Goal: Task Accomplishment & Management: Use online tool/utility

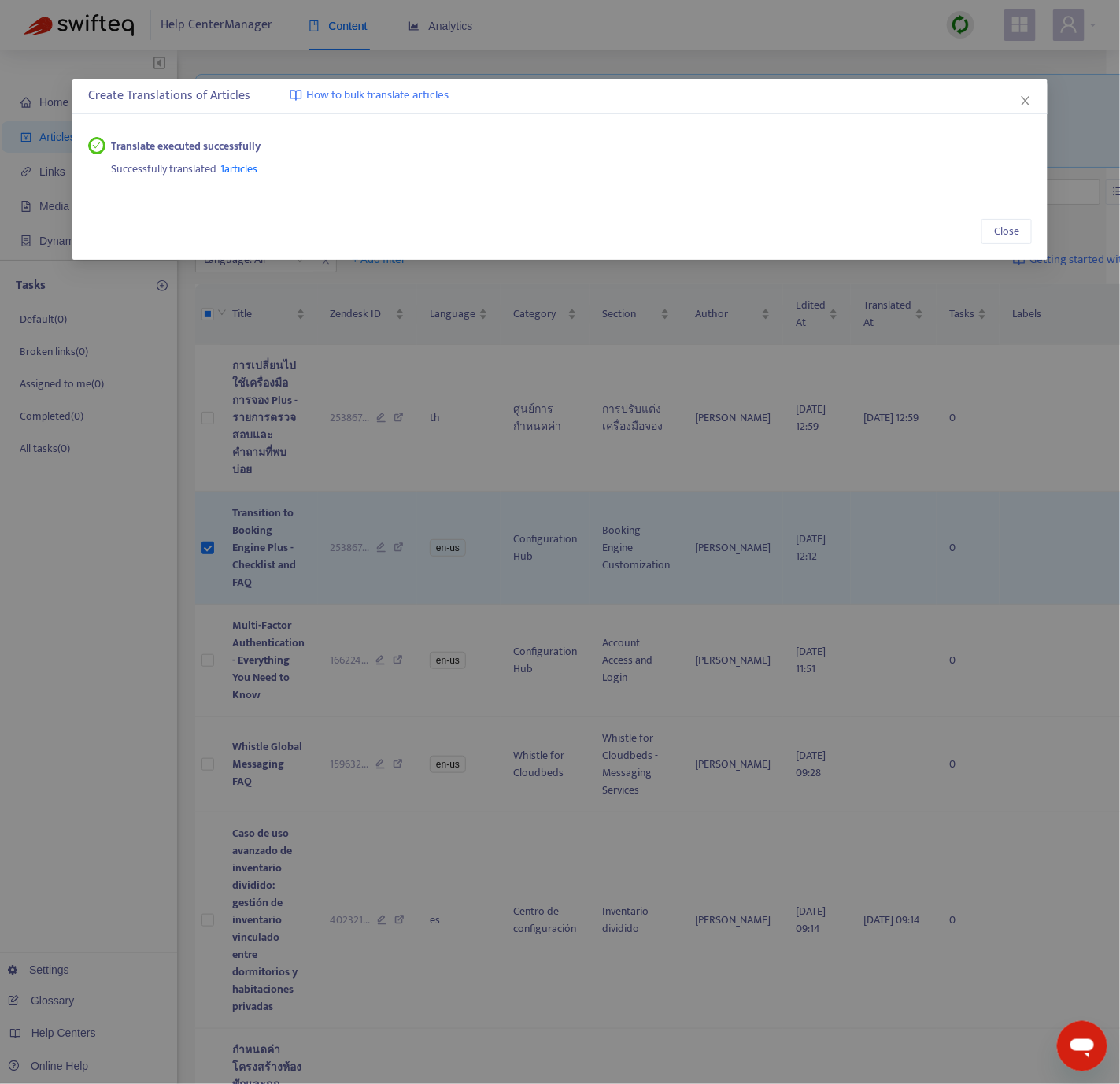
click at [1018, 99] on span "Close" at bounding box center [1025, 101] width 17 height 13
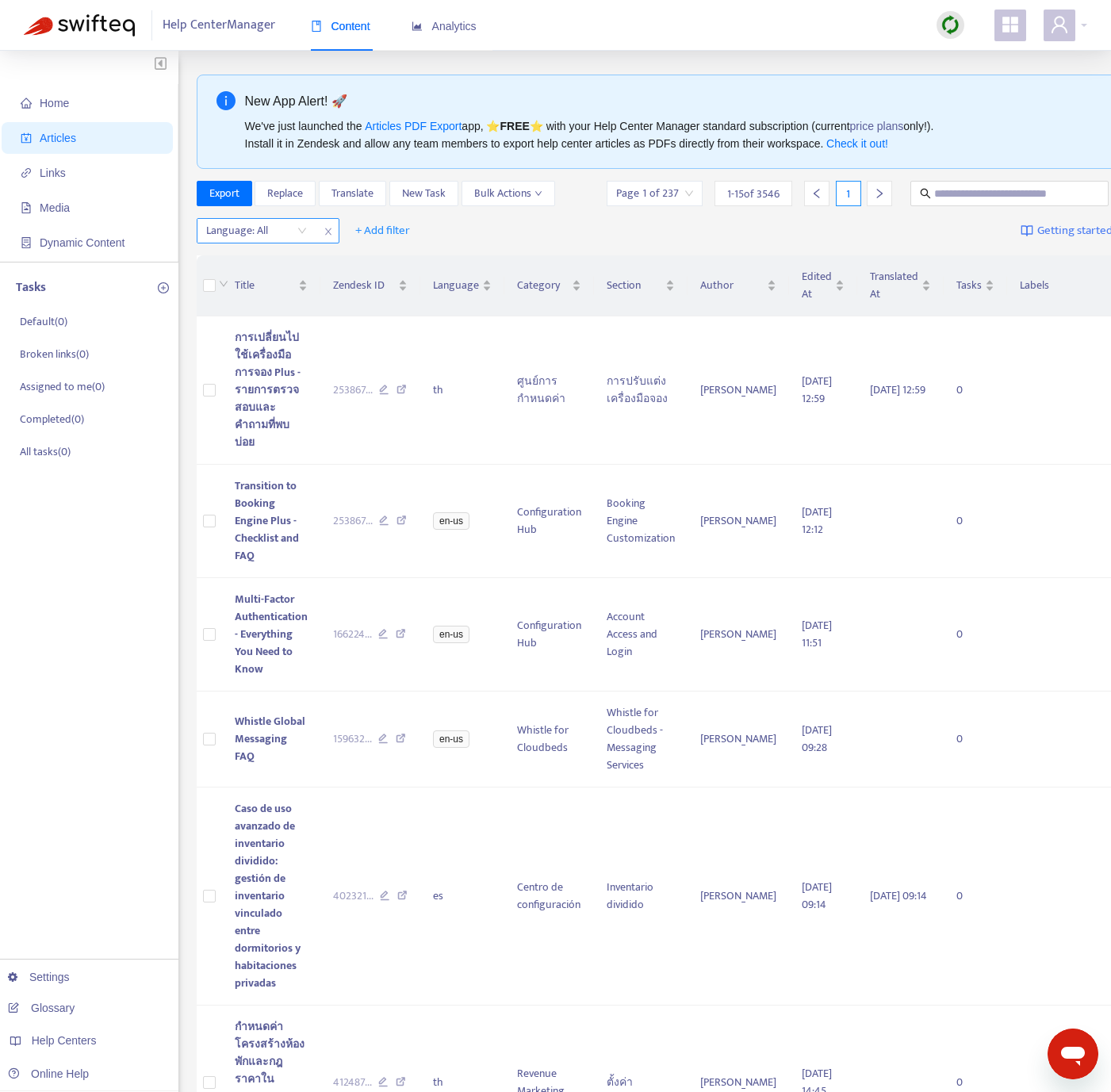
click at [288, 228] on div at bounding box center [249, 231] width 96 height 19
drag, startPoint x: 288, startPoint y: 241, endPoint x: 284, endPoint y: 249, distance: 8.9
click at [288, 241] on div at bounding box center [249, 231] width 96 height 19
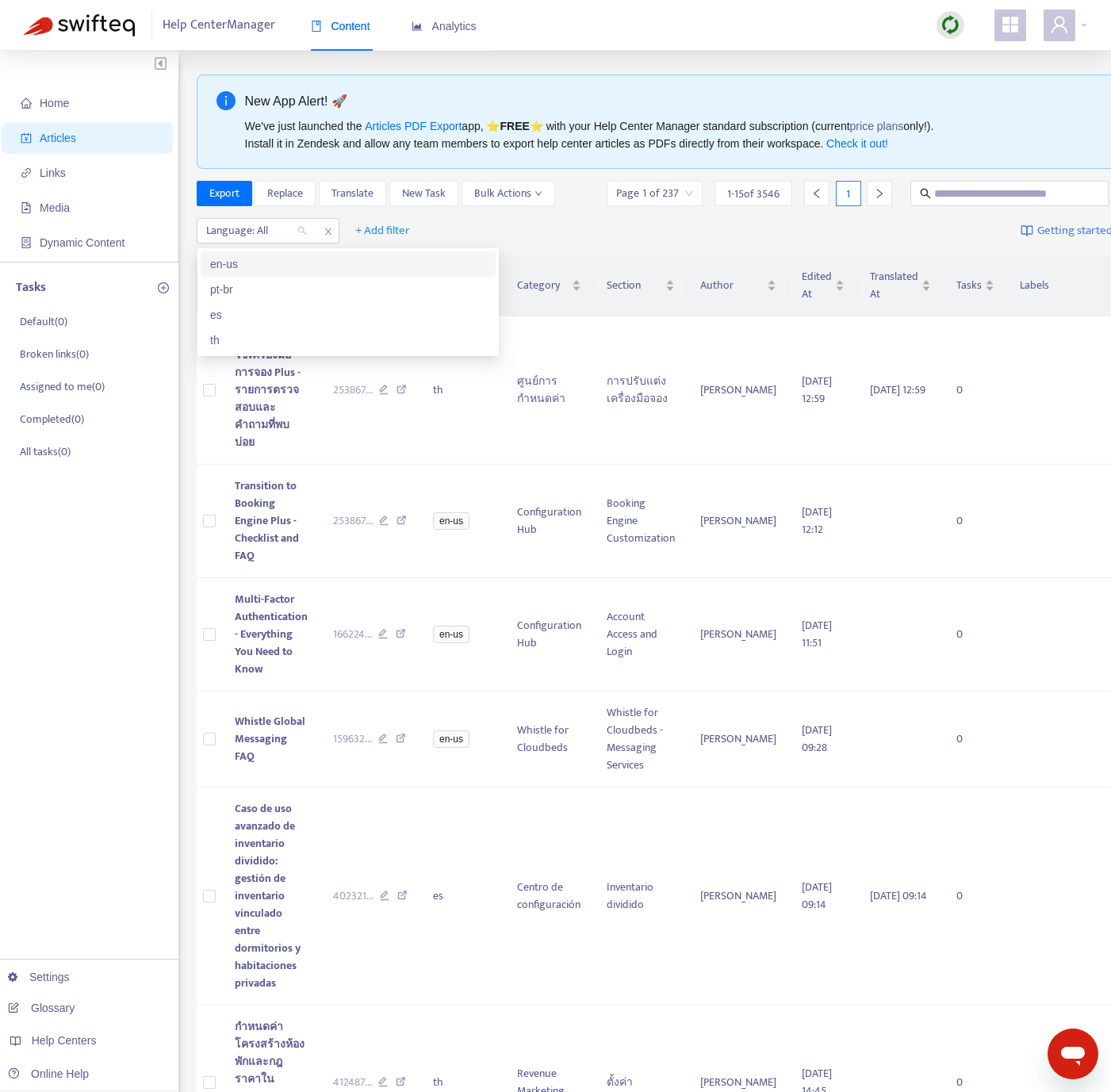
click at [277, 262] on div "en-us" at bounding box center [349, 263] width 276 height 17
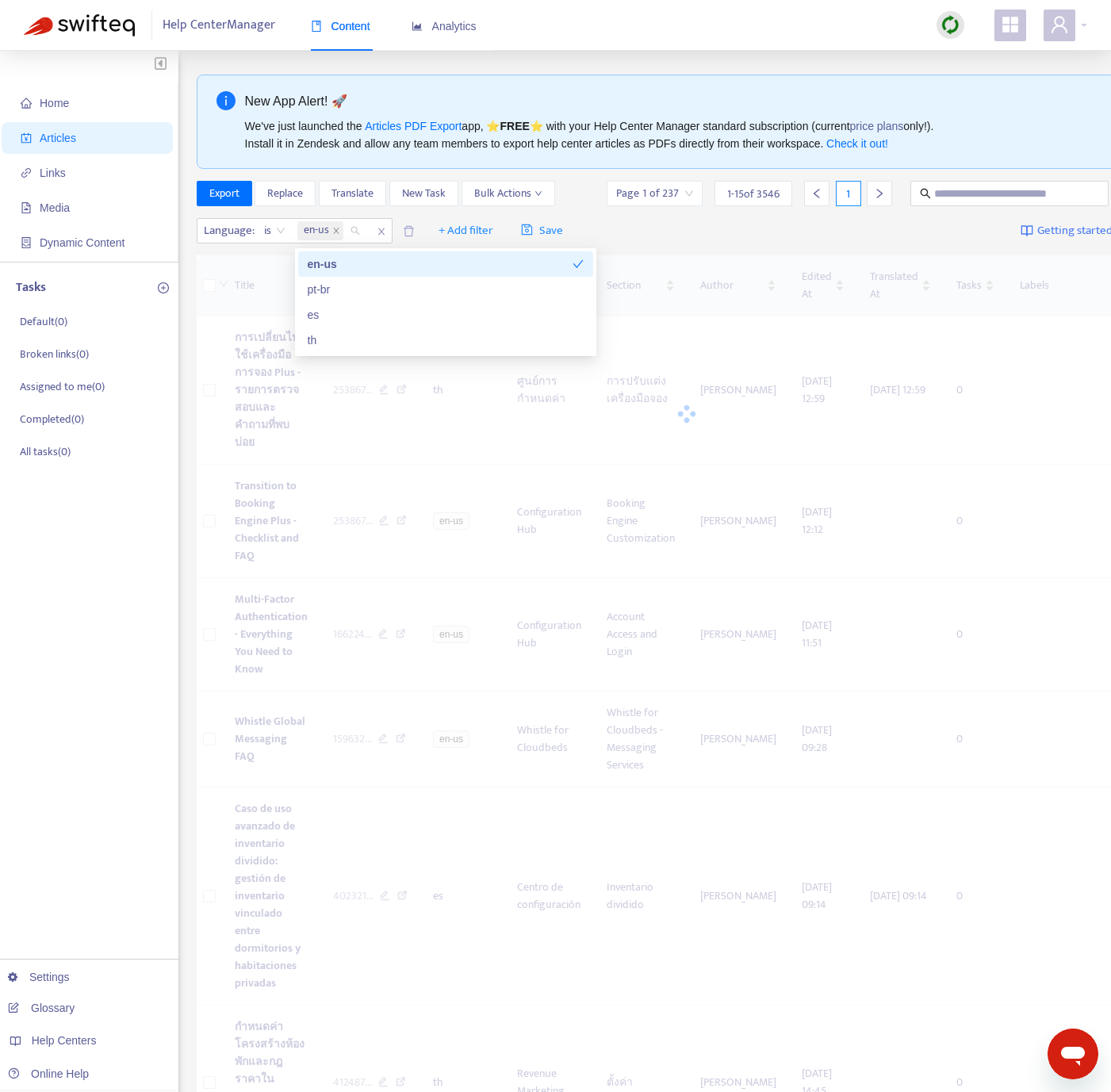
click at [960, 27] on div at bounding box center [950, 25] width 28 height 28
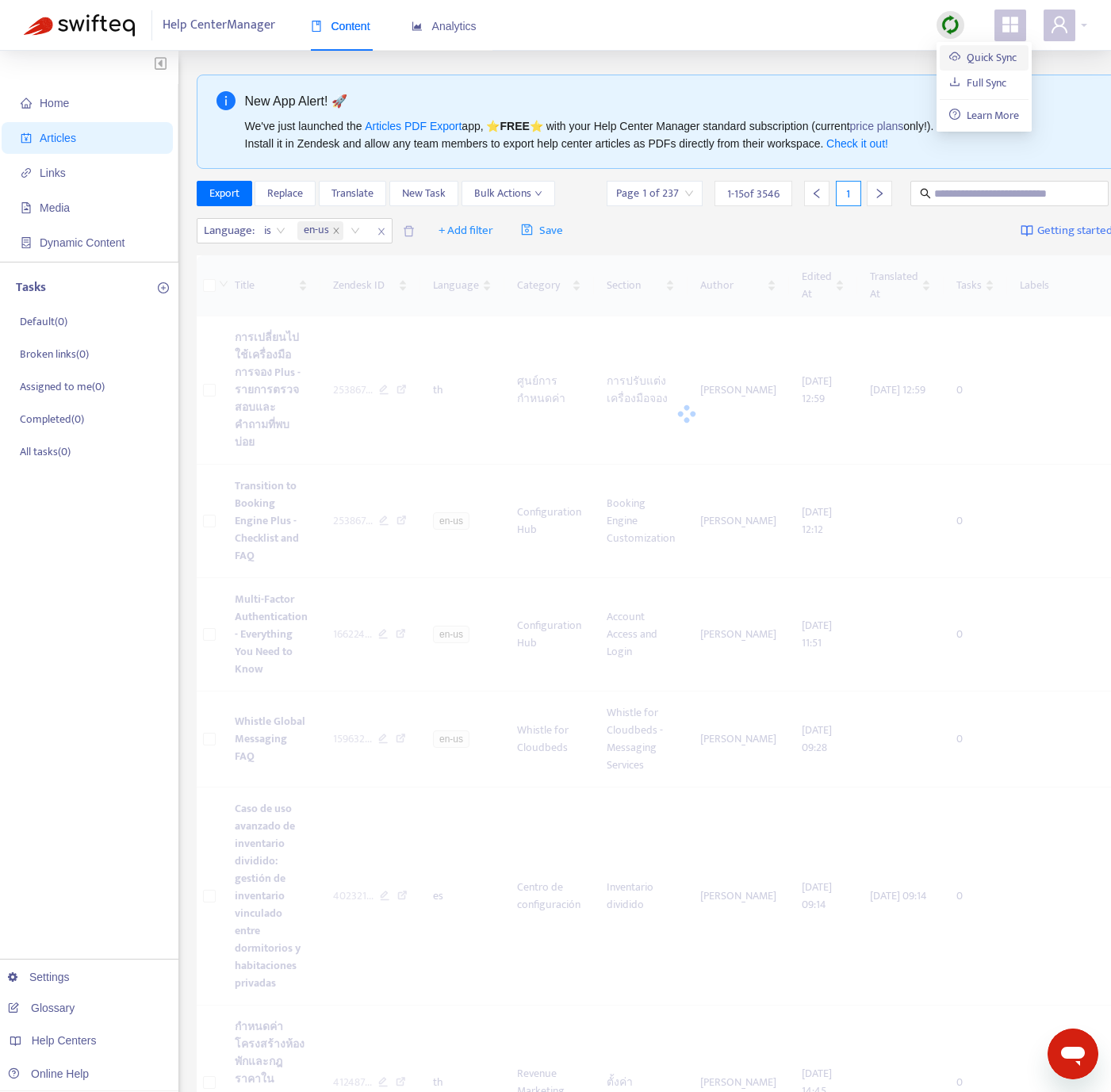
click at [962, 60] on link "Quick Sync" at bounding box center [983, 57] width 67 height 18
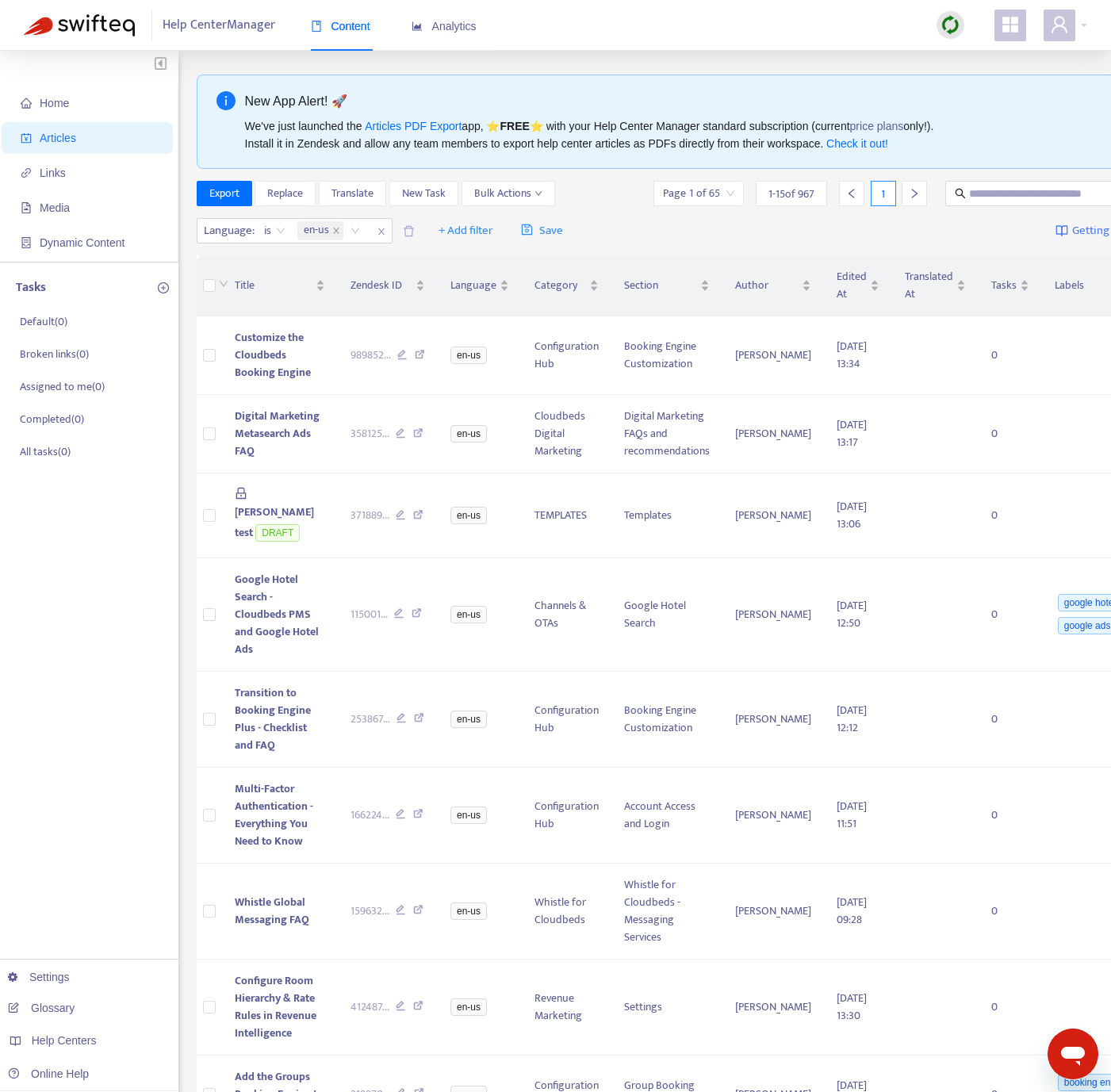
click at [939, 32] on div at bounding box center [950, 25] width 28 height 28
click at [999, 48] on link "Quick Sync" at bounding box center [983, 57] width 67 height 18
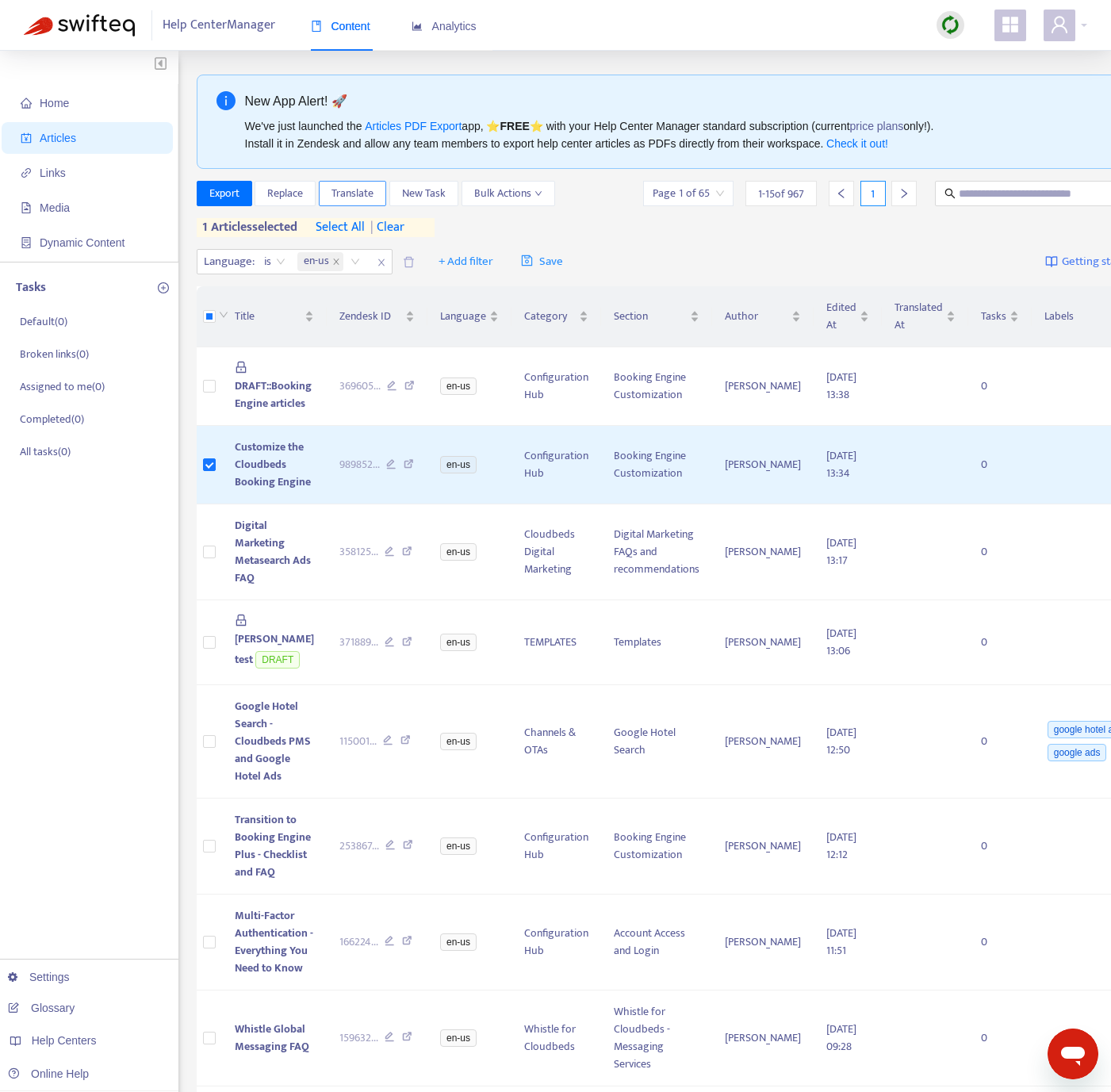
click at [353, 183] on button "Translate" at bounding box center [352, 193] width 67 height 25
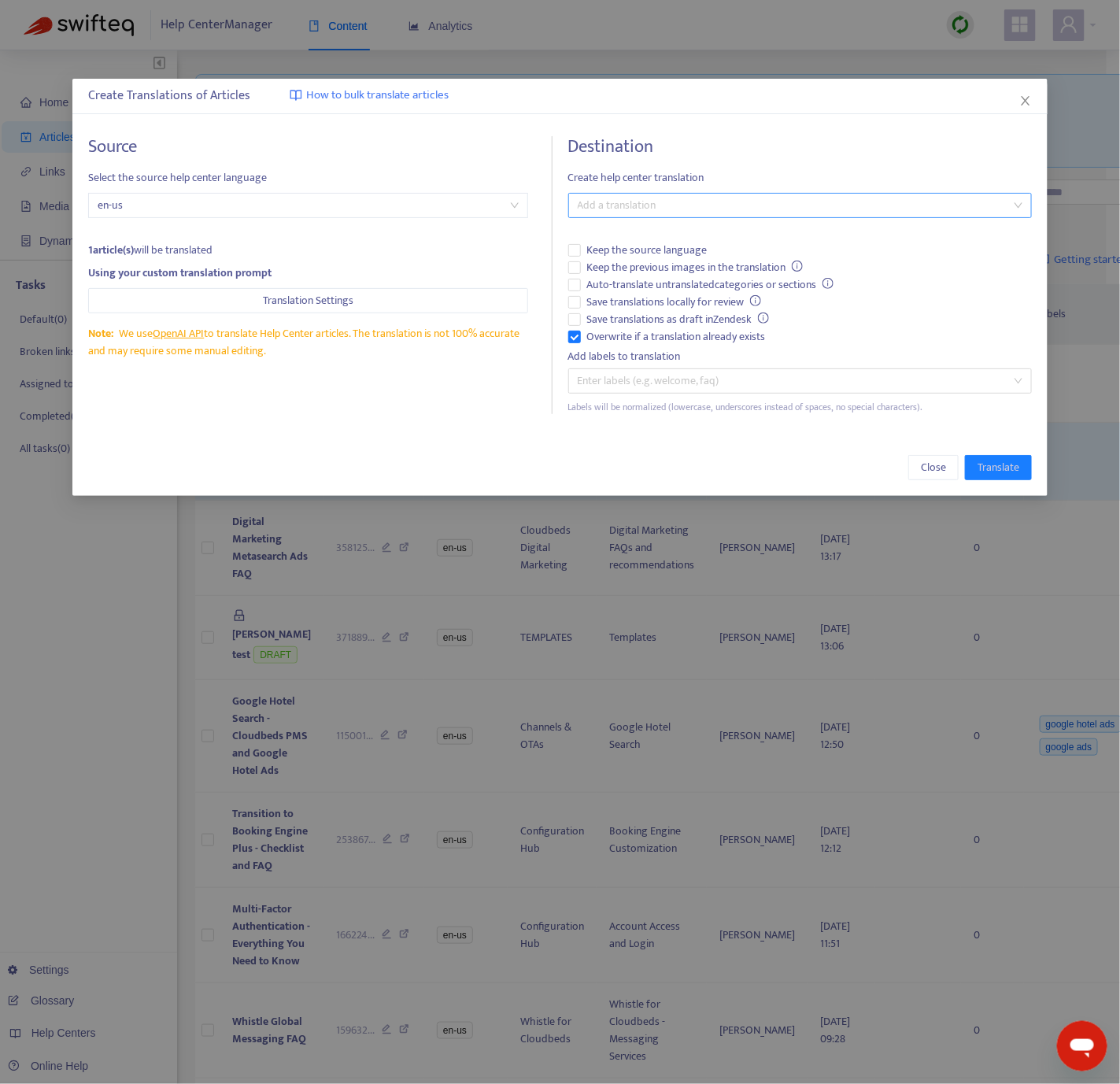
click at [799, 196] on div at bounding box center [792, 205] width 440 height 19
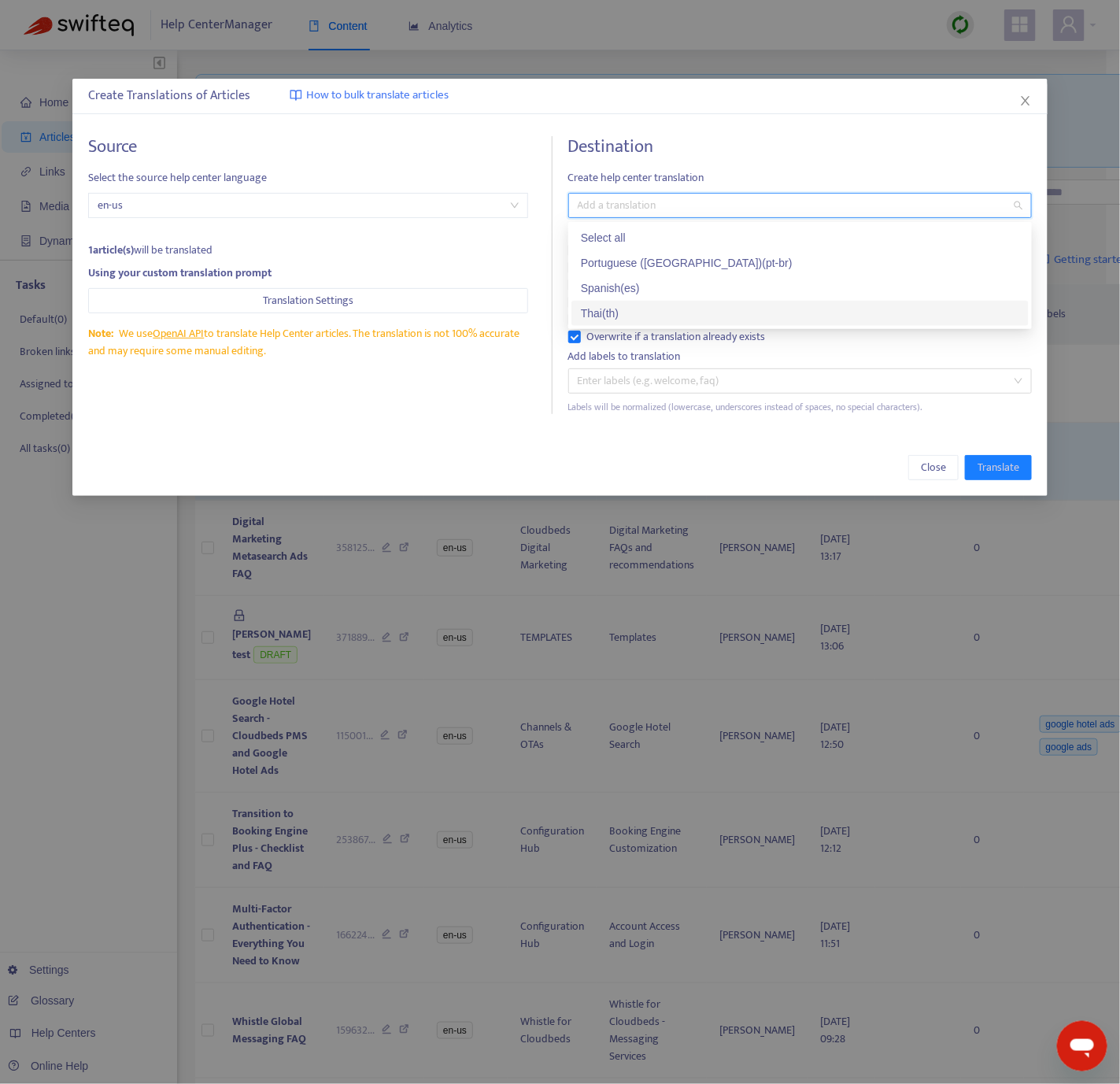
click at [632, 306] on div "Thai ( th )" at bounding box center [800, 313] width 439 height 17
drag, startPoint x: 996, startPoint y: 474, endPoint x: 870, endPoint y: 466, distance: 126.3
click at [997, 473] on span "Translate" at bounding box center [998, 467] width 41 height 17
